Goal: Task Accomplishment & Management: Manage account settings

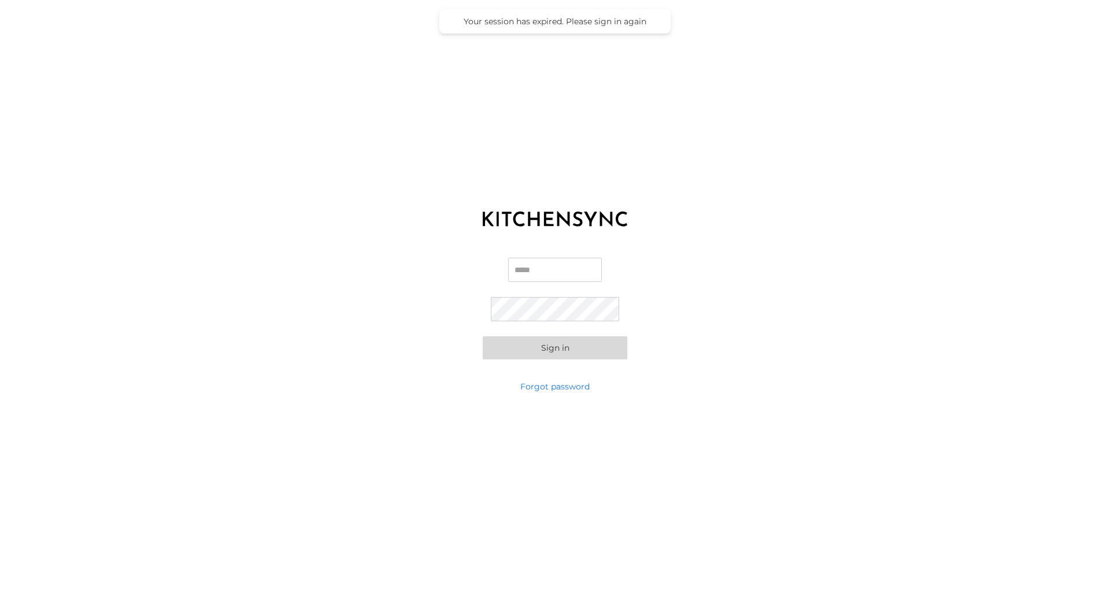
type input "**********"
click at [571, 345] on button "Sign in" at bounding box center [555, 347] width 145 height 23
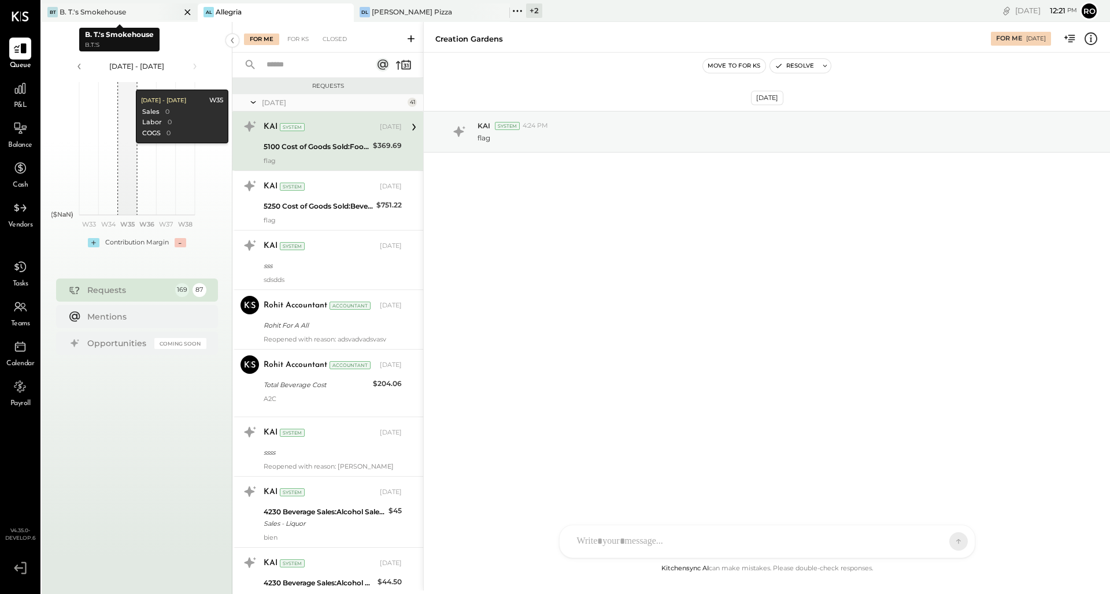
click at [188, 12] on icon at bounding box center [187, 12] width 6 height 6
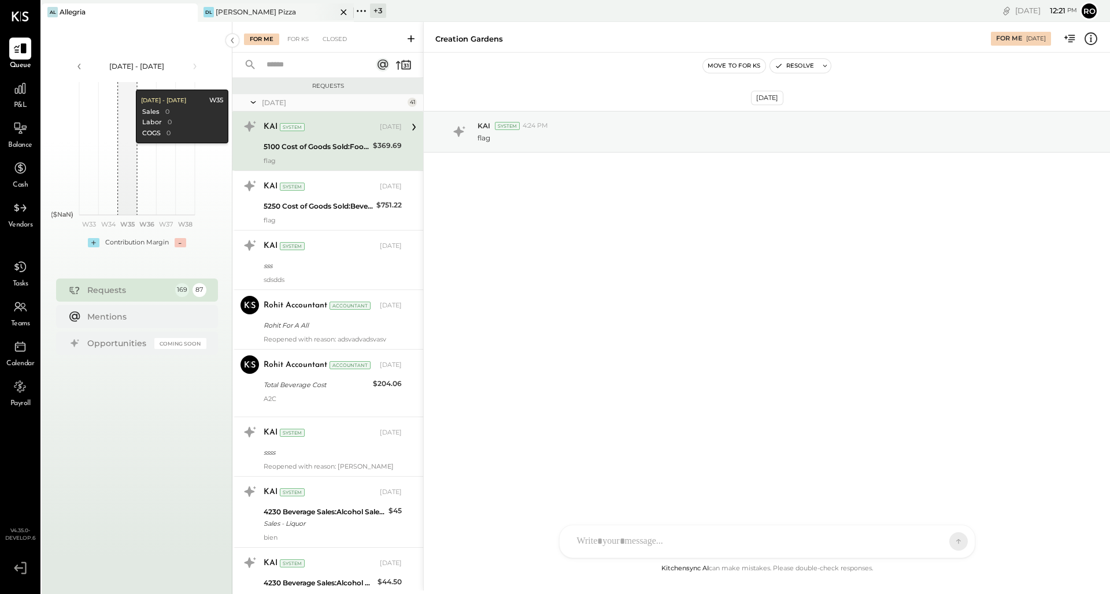
click at [345, 10] on icon at bounding box center [343, 12] width 6 height 6
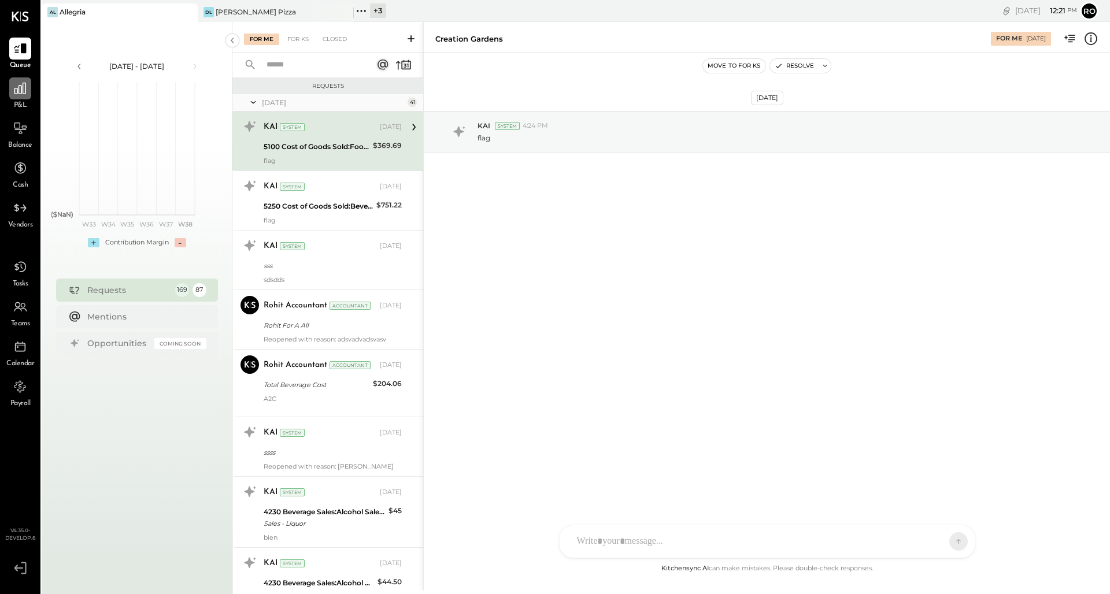
click at [10, 87] on div at bounding box center [20, 88] width 22 height 22
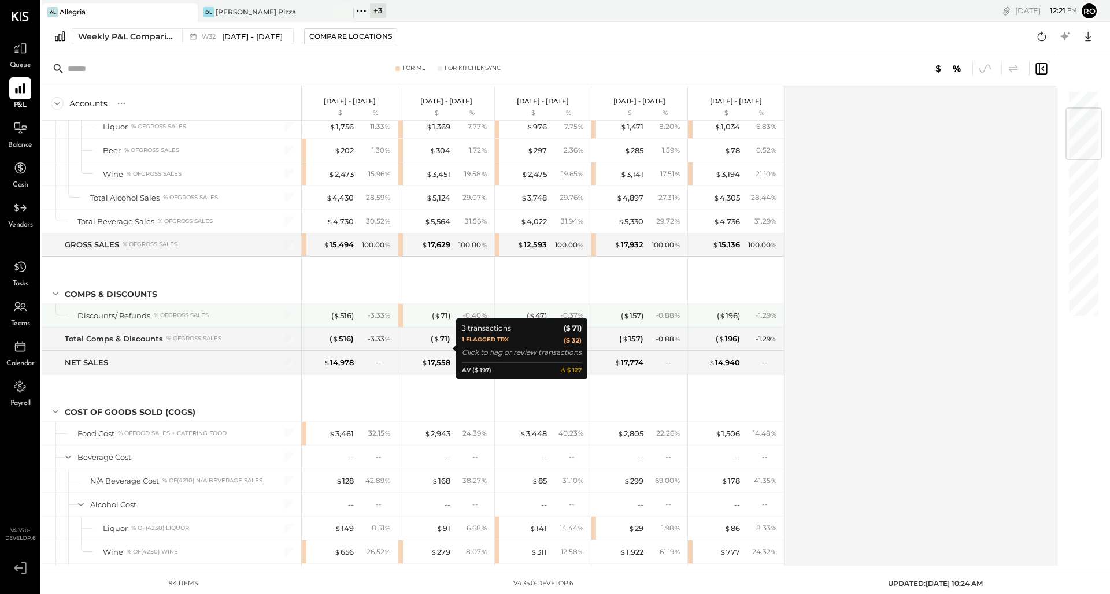
scroll to position [159, 0]
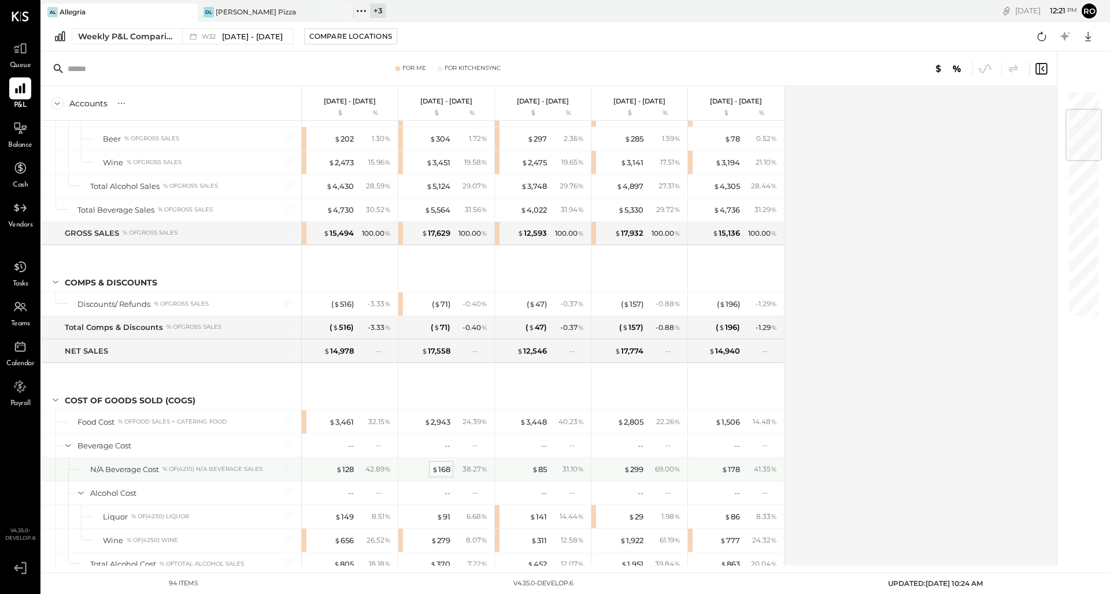
click at [448, 465] on div "$ 168" at bounding box center [441, 469] width 18 height 11
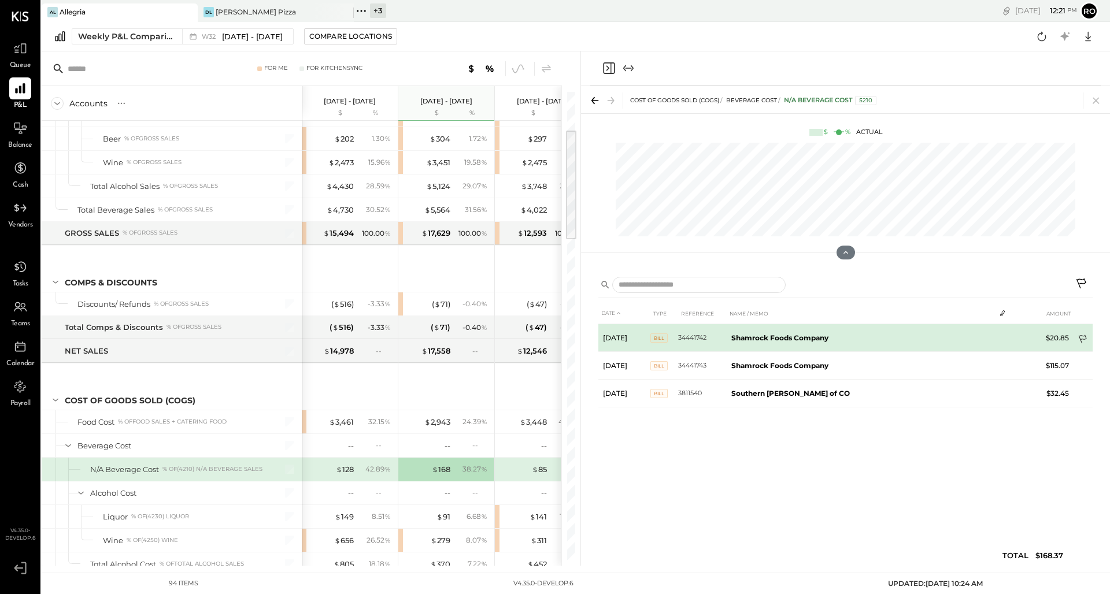
click at [1089, 335] on icon at bounding box center [1084, 341] width 12 height 12
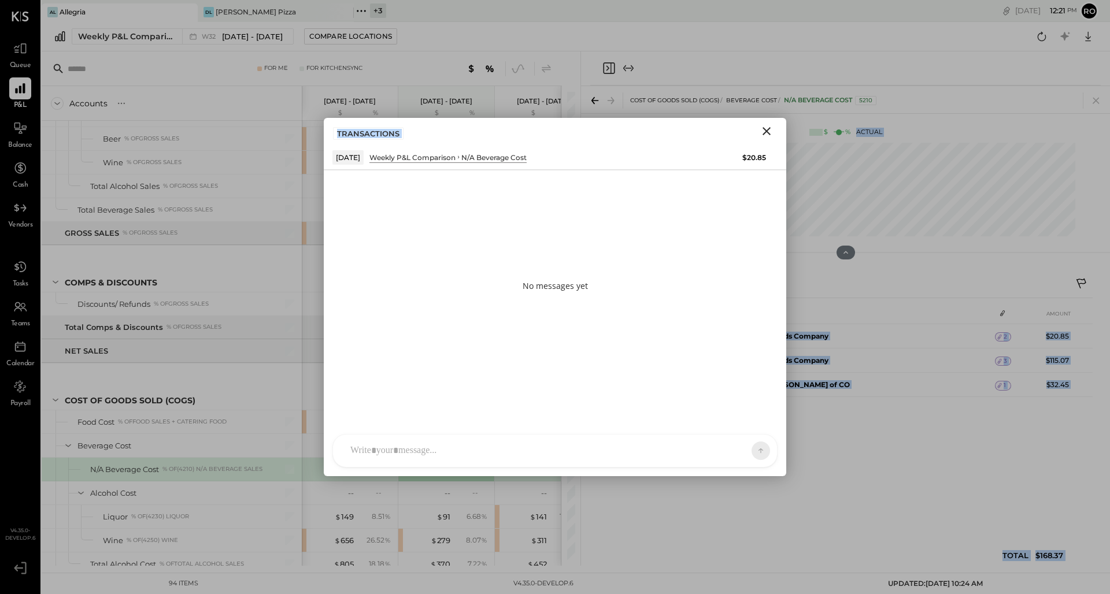
drag, startPoint x: 667, startPoint y: 126, endPoint x: 915, endPoint y: 126, distance: 248.0
click at [915, 126] on div "COST OF GOODS SOLD (COGS) Beverage Cost N/A Beverage Cost 5210 $ % Actual DATE …" at bounding box center [845, 326] width 529 height 480
click at [770, 128] on icon "Close" at bounding box center [767, 131] width 14 height 14
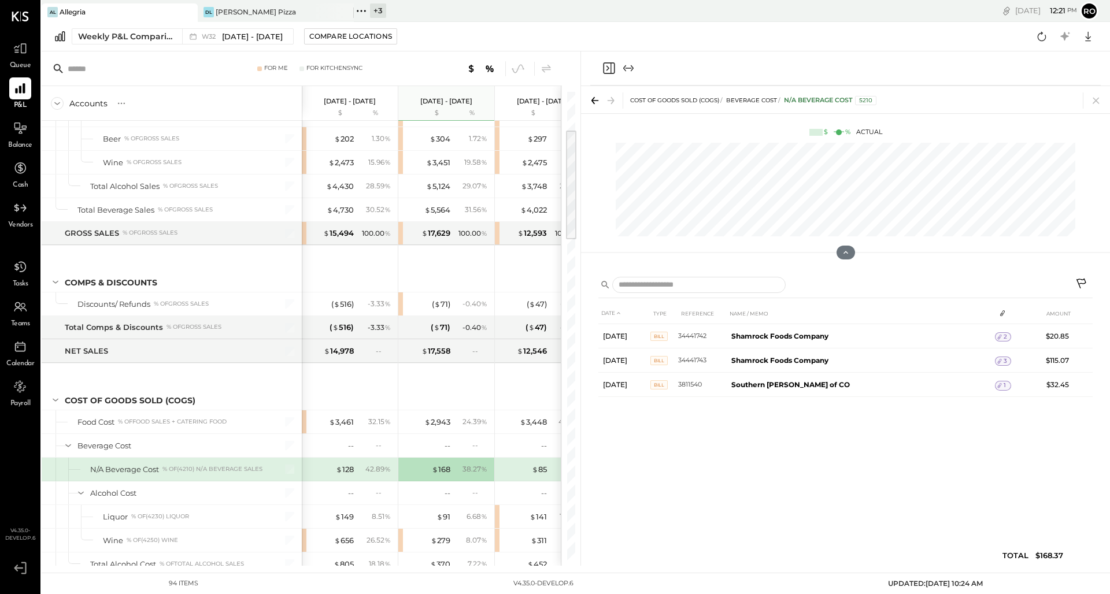
click at [999, 467] on div "DATE TYPE REFERENCE NAME / MEMO AMOUNT [DATE] Bill 34441742 Shamrock Foods Comp…" at bounding box center [845, 437] width 494 height 269
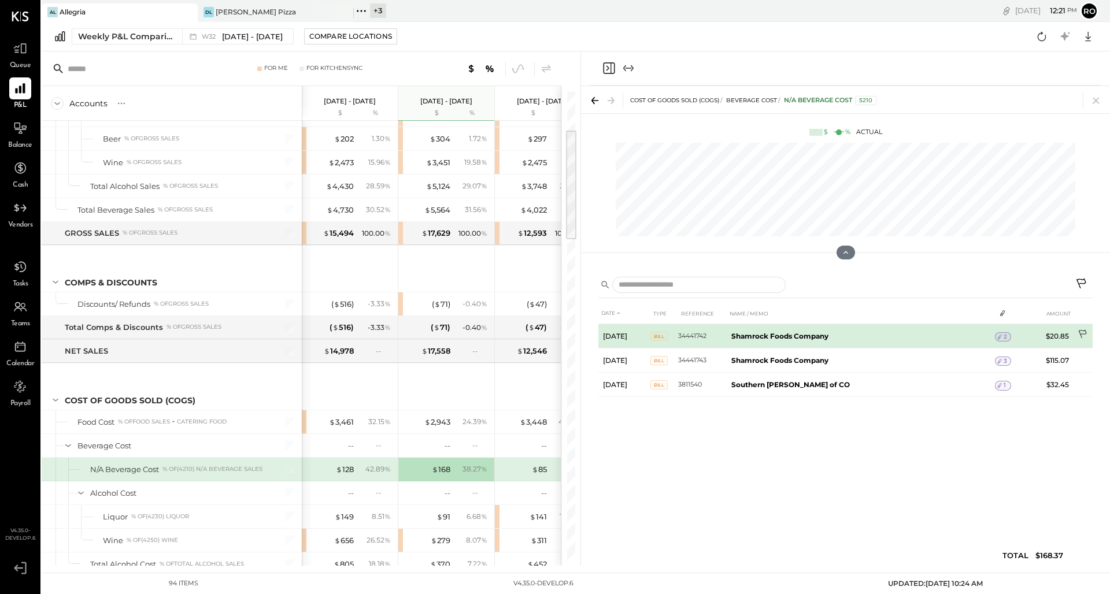
click at [1082, 333] on icon at bounding box center [1084, 336] width 12 height 12
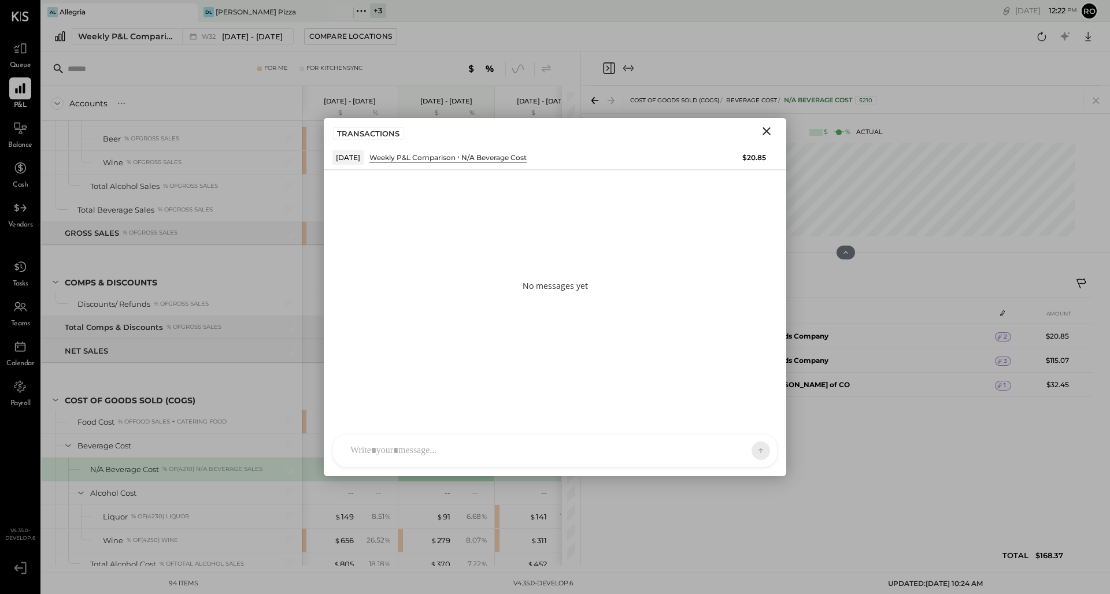
click at [351, 413] on div "No messages yet L lexpictura [PERSON_NAME] JP [PERSON_NAME] ST Santa Test AT [P…" at bounding box center [555, 323] width 462 height 306
click at [344, 423] on div "No messages yet L lexpictura [PERSON_NAME] JP [PERSON_NAME] ST Santa Test AT [P…" at bounding box center [555, 323] width 462 height 306
click at [349, 424] on div "No messages yet L lexpictura [PERSON_NAME] JP [PERSON_NAME] ST Santa Test AT [P…" at bounding box center [555, 323] width 462 height 306
click at [768, 134] on icon "Close" at bounding box center [767, 131] width 14 height 14
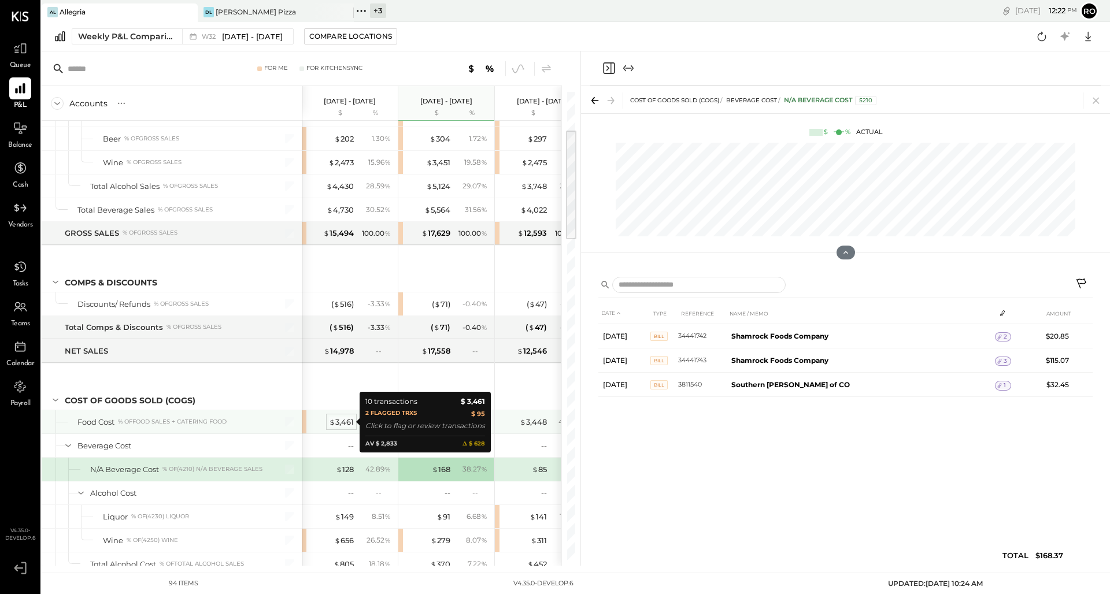
click at [346, 423] on div "$ 3,461" at bounding box center [341, 422] width 25 height 11
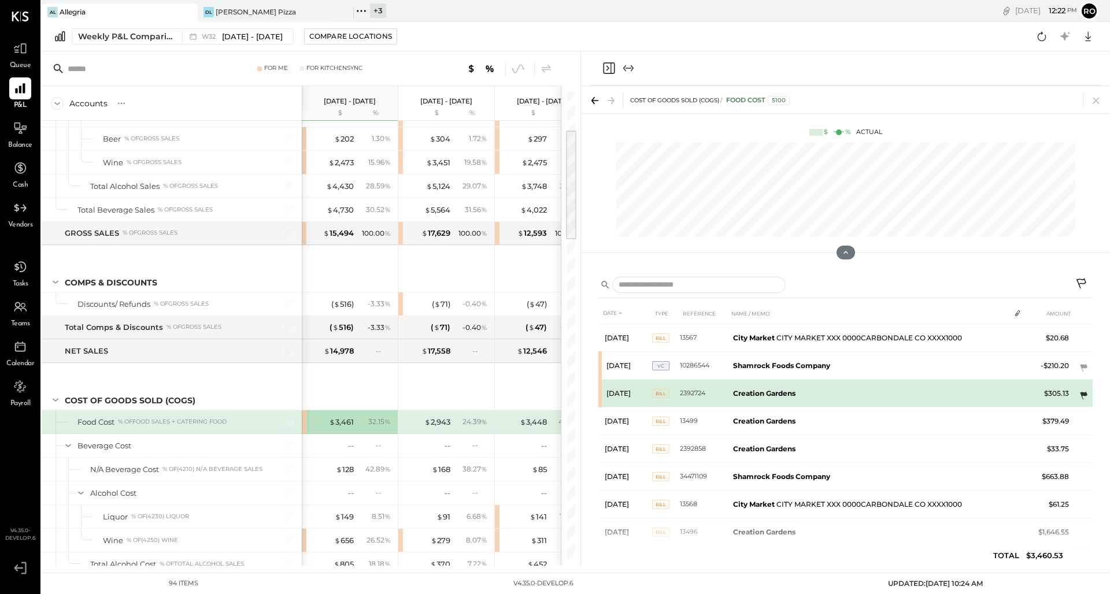
click at [1082, 390] on icon at bounding box center [1084, 396] width 12 height 12
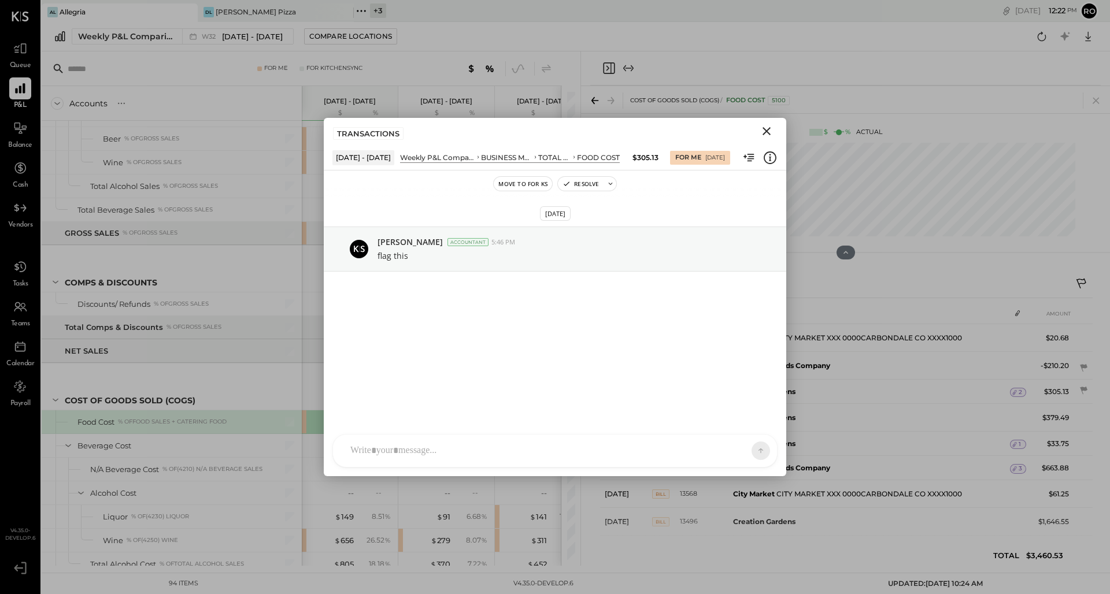
click at [671, 73] on div at bounding box center [845, 68] width 510 height 34
click at [770, 129] on icon "Close" at bounding box center [767, 131] width 14 height 14
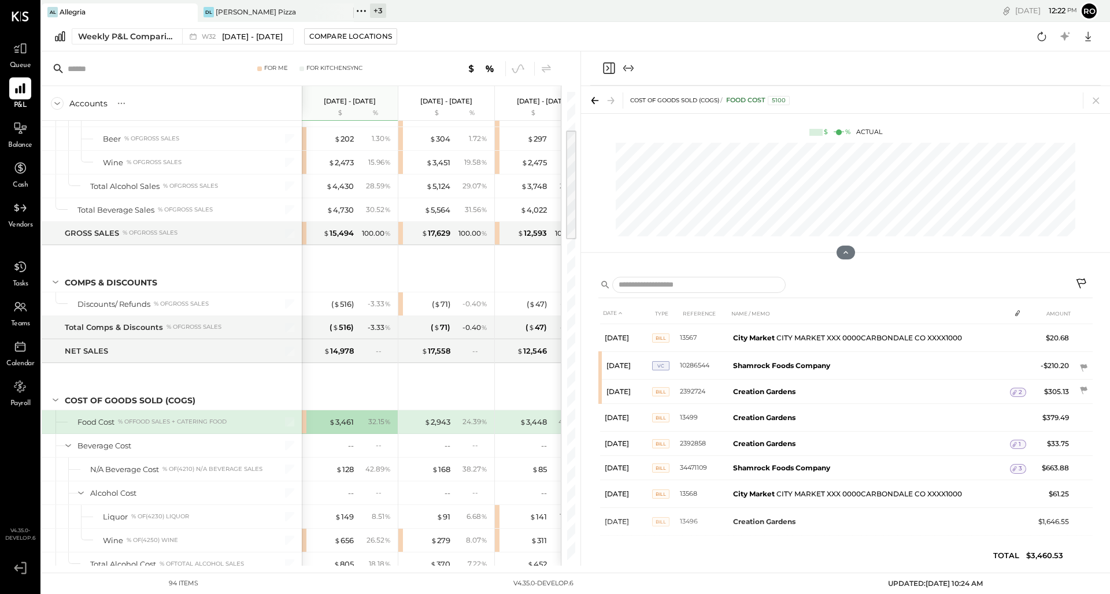
click at [630, 63] on icon "Expand panel (e)" at bounding box center [628, 68] width 14 height 14
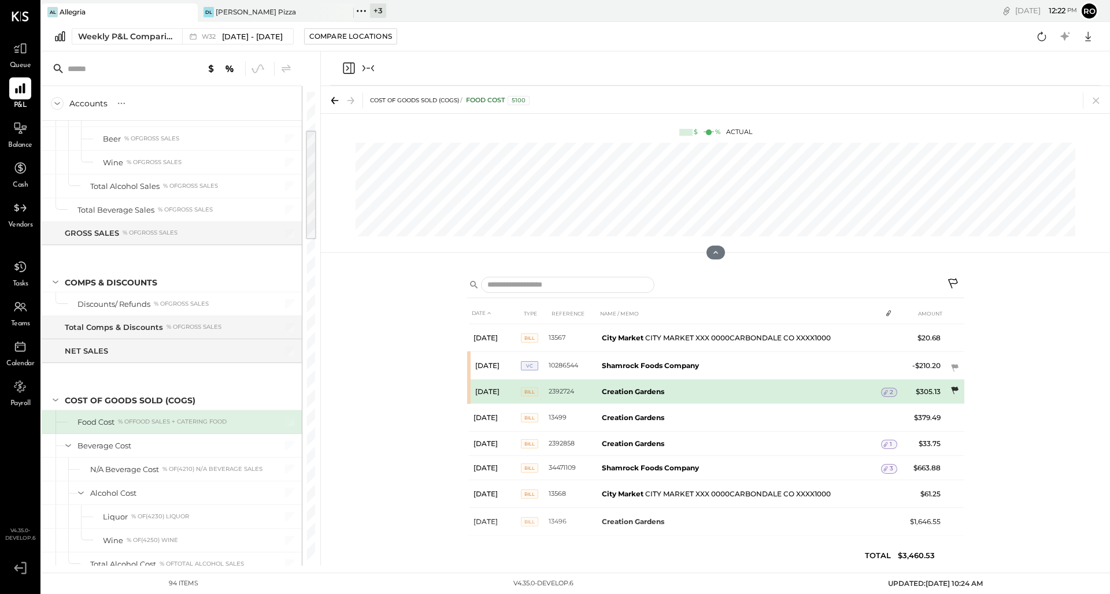
click at [952, 380] on td at bounding box center [954, 391] width 19 height 22
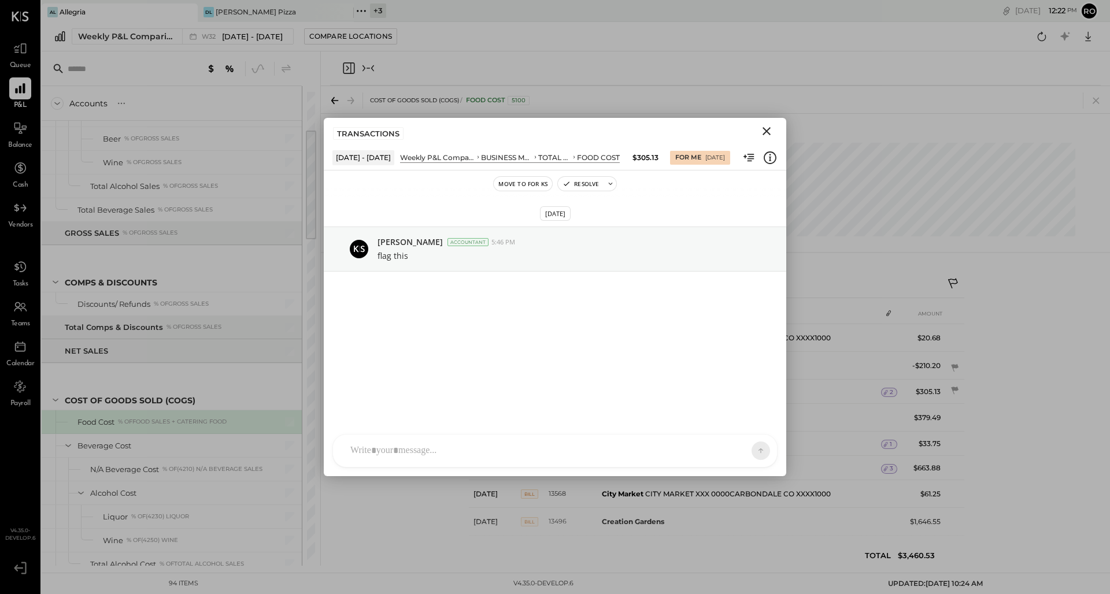
click at [771, 131] on icon "Close" at bounding box center [767, 131] width 14 height 14
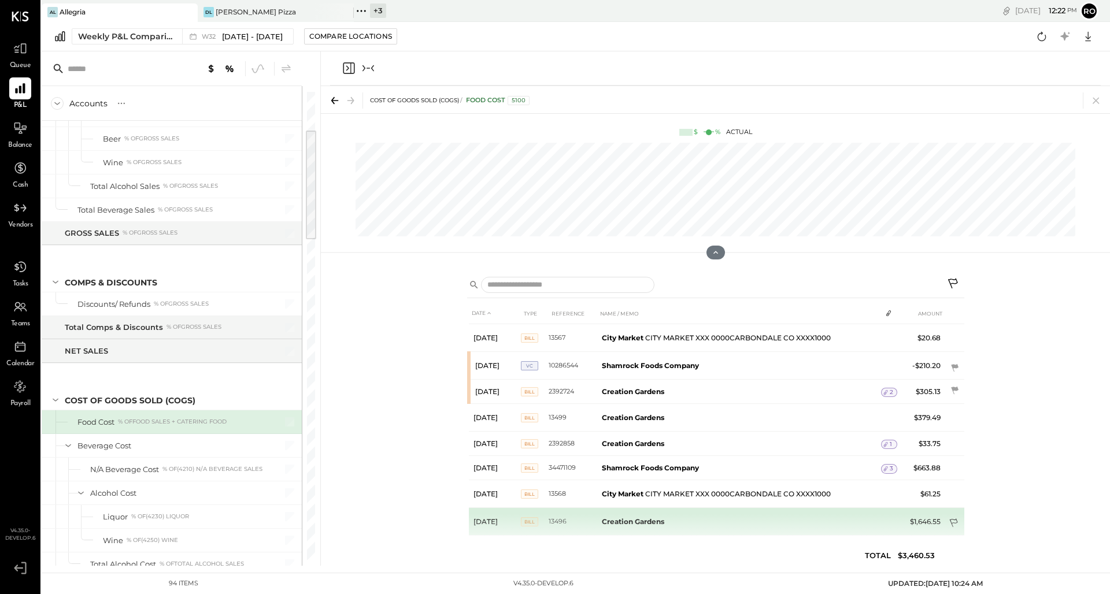
click at [952, 519] on icon at bounding box center [954, 523] width 8 height 9
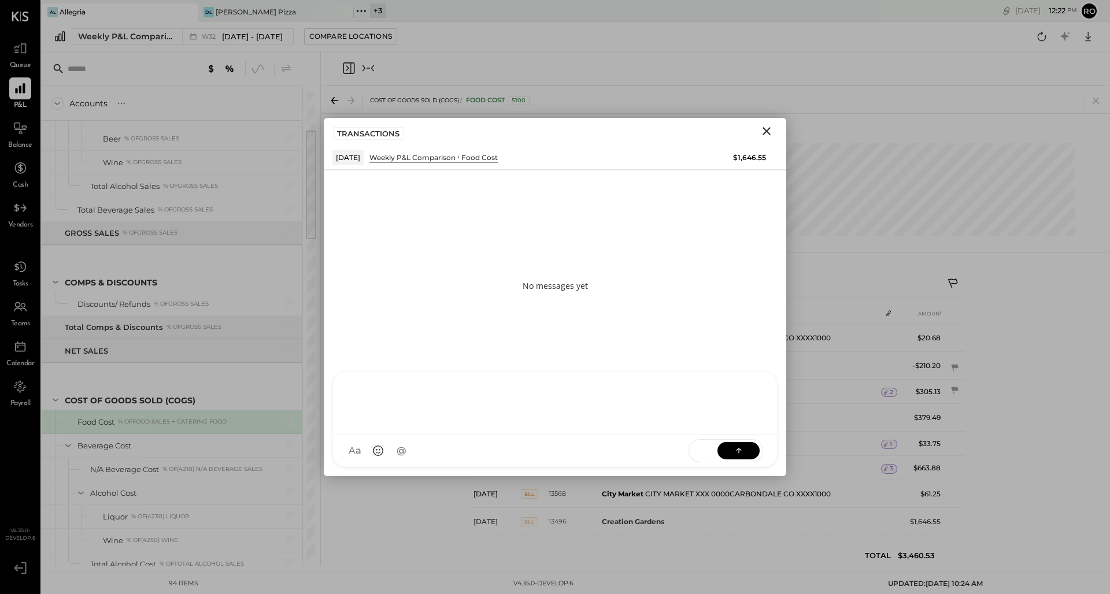
click at [495, 435] on div at bounding box center [555, 403] width 444 height 63
click at [737, 453] on icon at bounding box center [739, 451] width 12 height 12
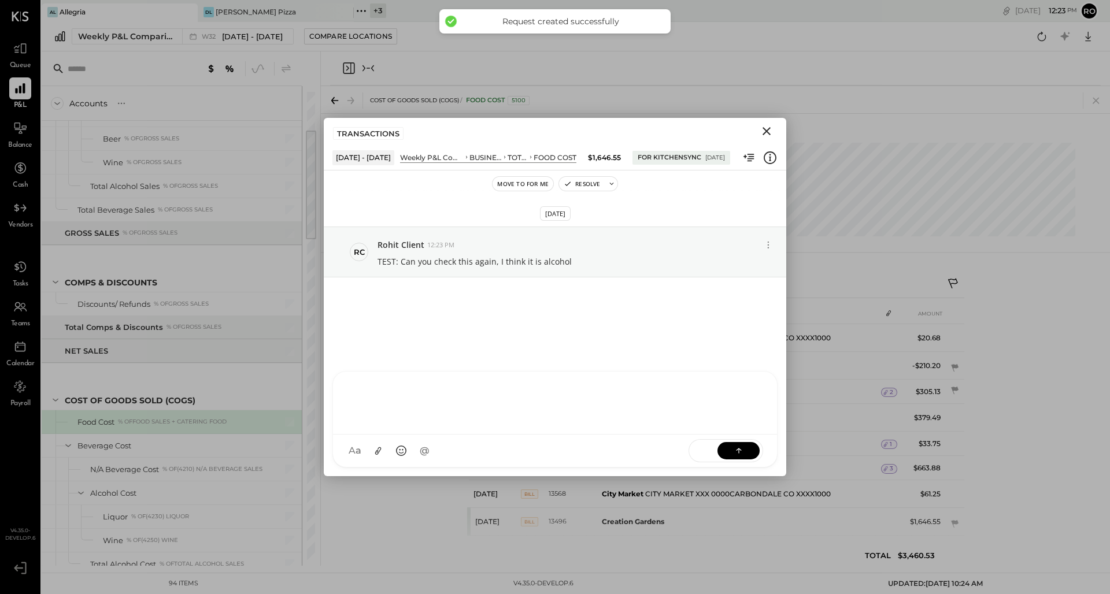
click at [768, 129] on icon "Close" at bounding box center [766, 131] width 8 height 8
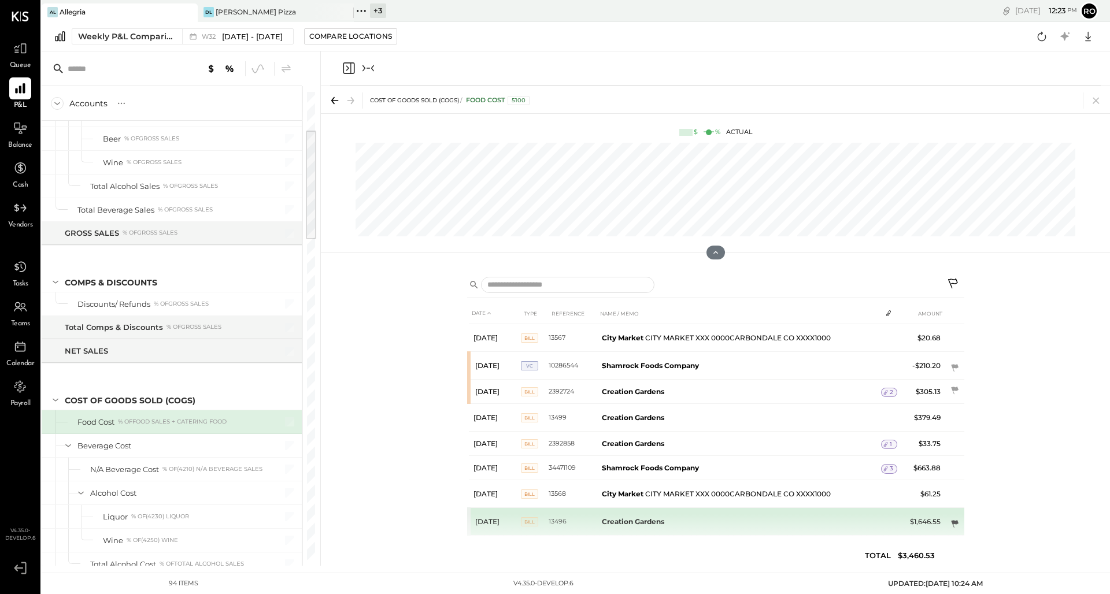
click at [954, 520] on icon at bounding box center [955, 524] width 8 height 8
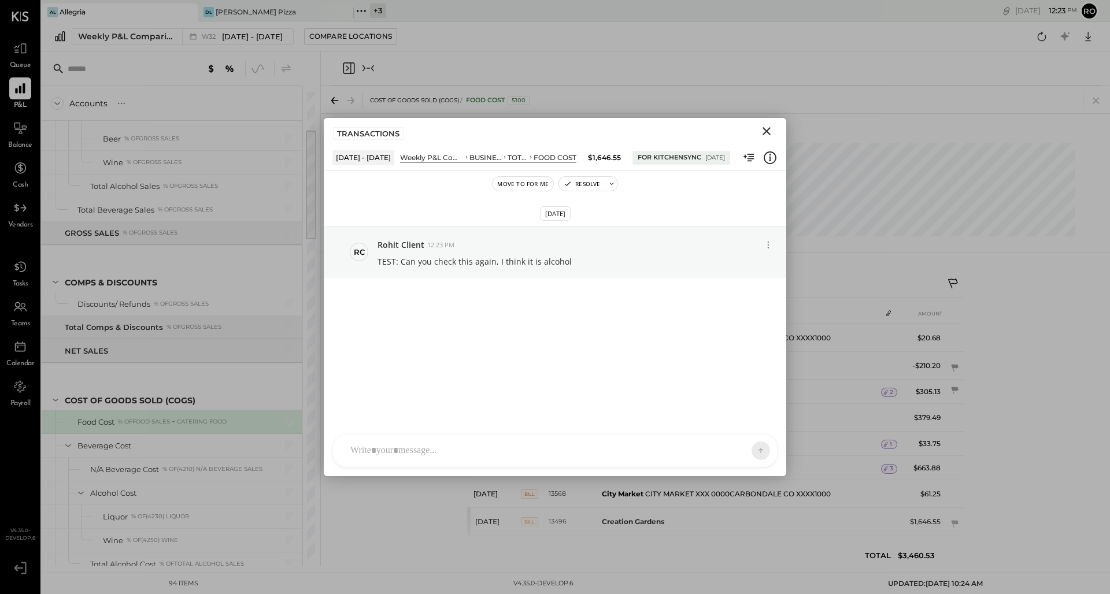
click at [29, 67] on span "Queue" at bounding box center [20, 66] width 21 height 10
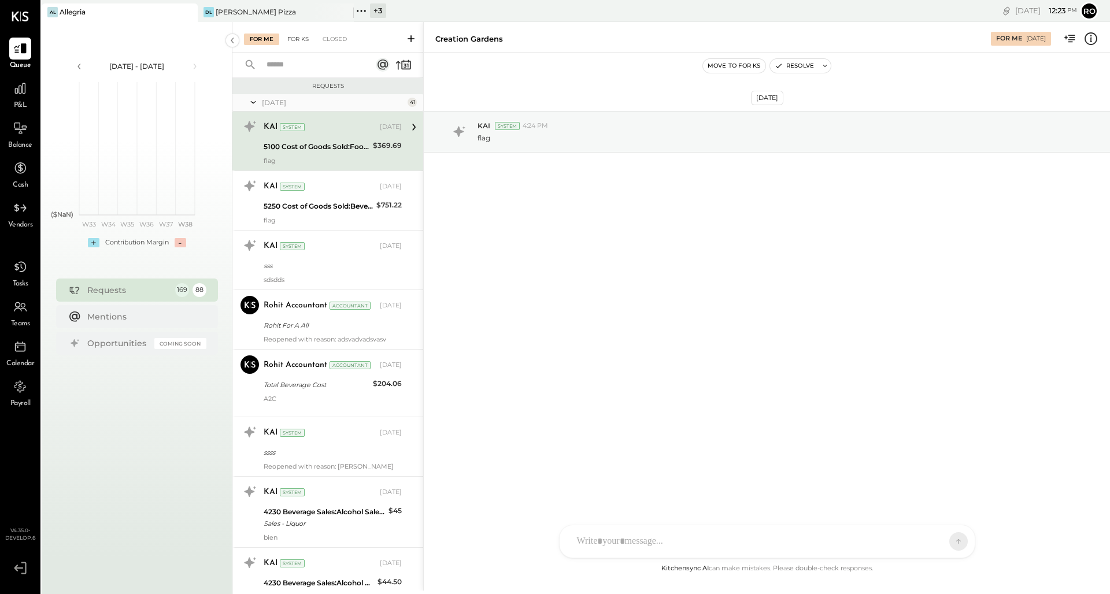
click at [295, 40] on div "For KS" at bounding box center [298, 40] width 33 height 12
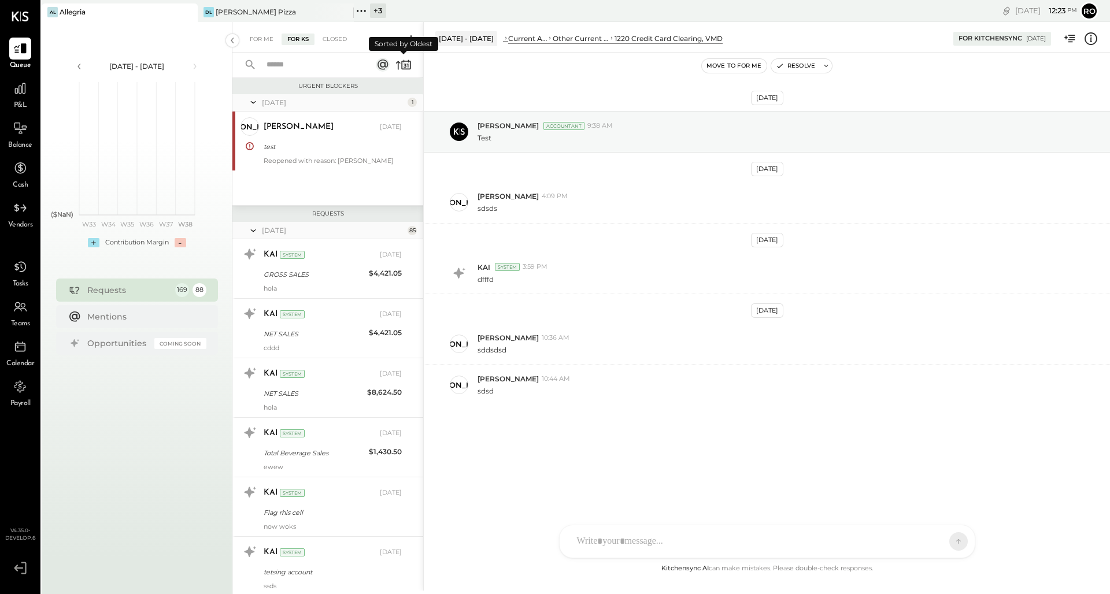
click at [404, 71] on icon at bounding box center [403, 65] width 16 height 16
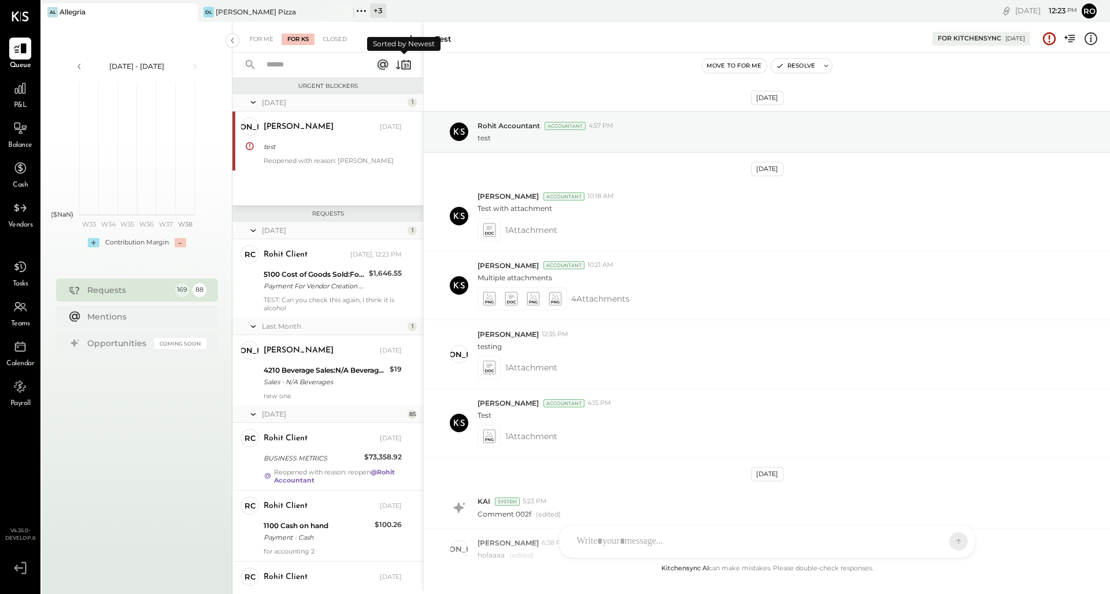
scroll to position [962, 0]
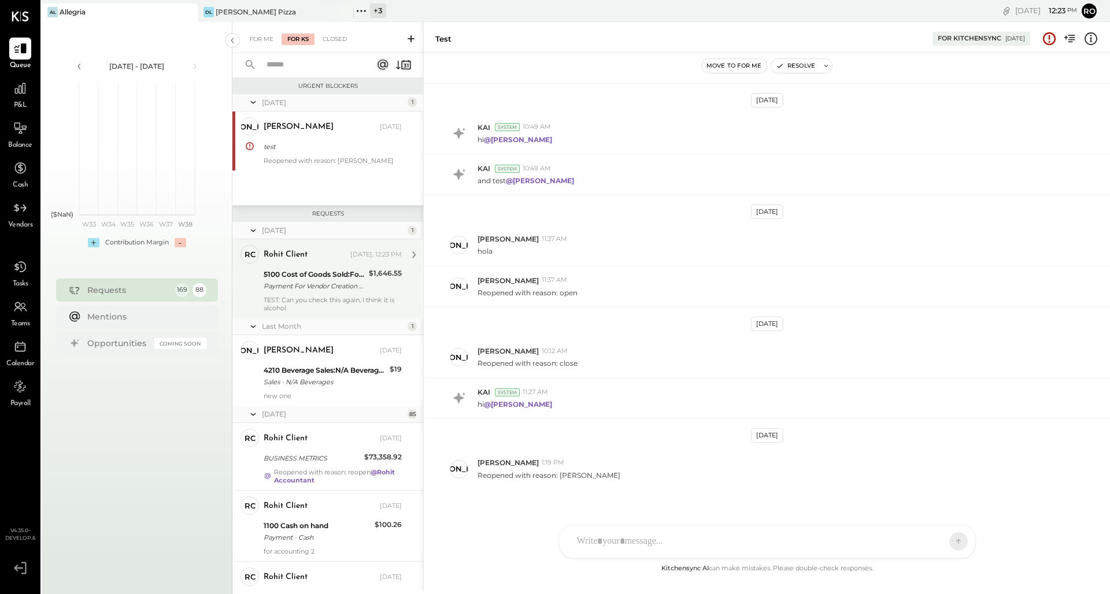
click at [336, 296] on div "TEST: Can you check this again, I think it is alcohol" at bounding box center [333, 304] width 138 height 16
